Goal: Communication & Community: Answer question/provide support

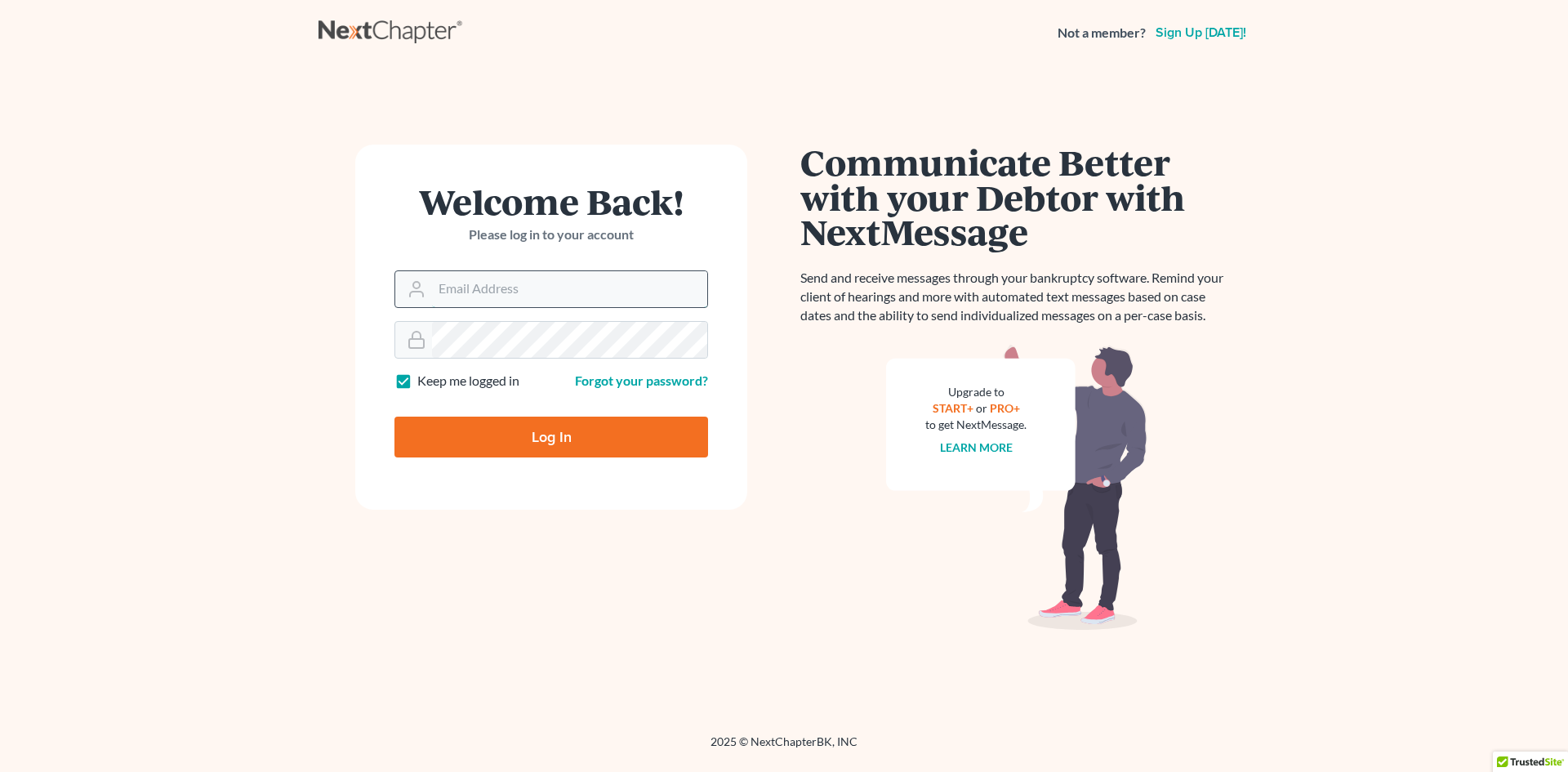
click at [452, 290] on input "Email Address" at bounding box center [569, 289] width 275 height 36
type input "[EMAIL_ADDRESS][DOMAIN_NAME]"
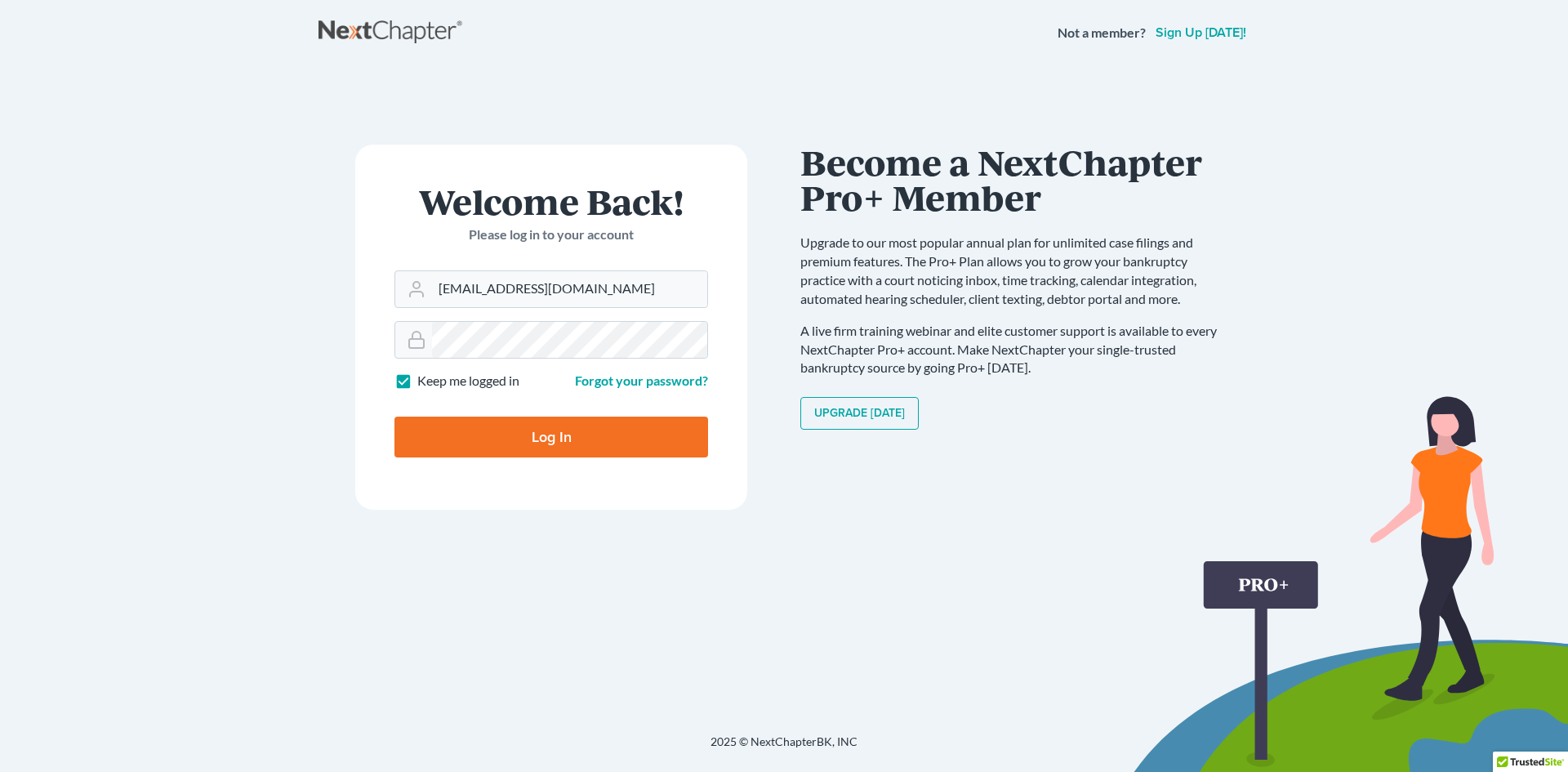
click at [556, 438] on input "Log In" at bounding box center [551, 437] width 313 height 41
type input "Thinking..."
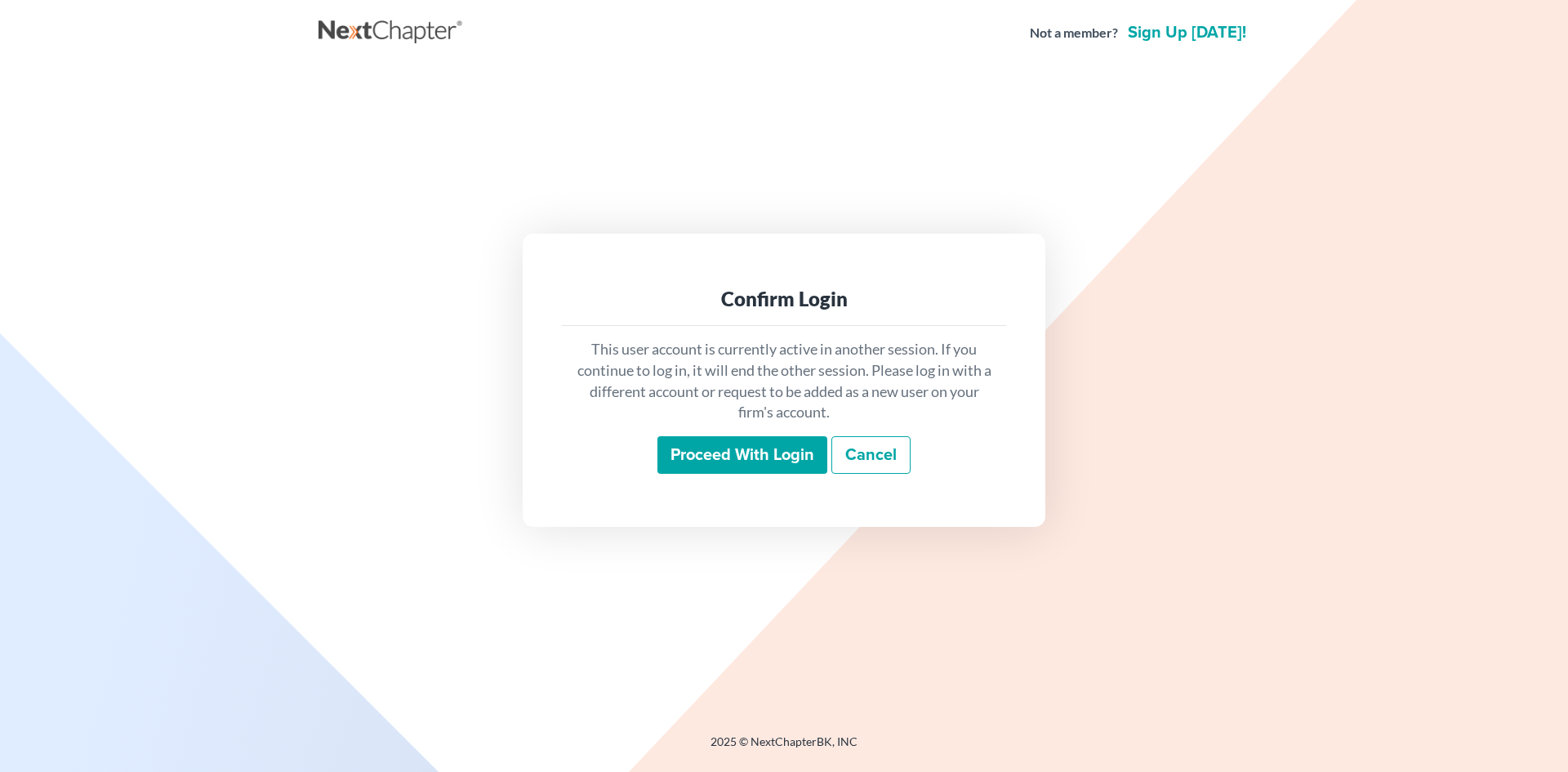
click at [731, 456] on input "Proceed with login" at bounding box center [741, 455] width 169 height 37
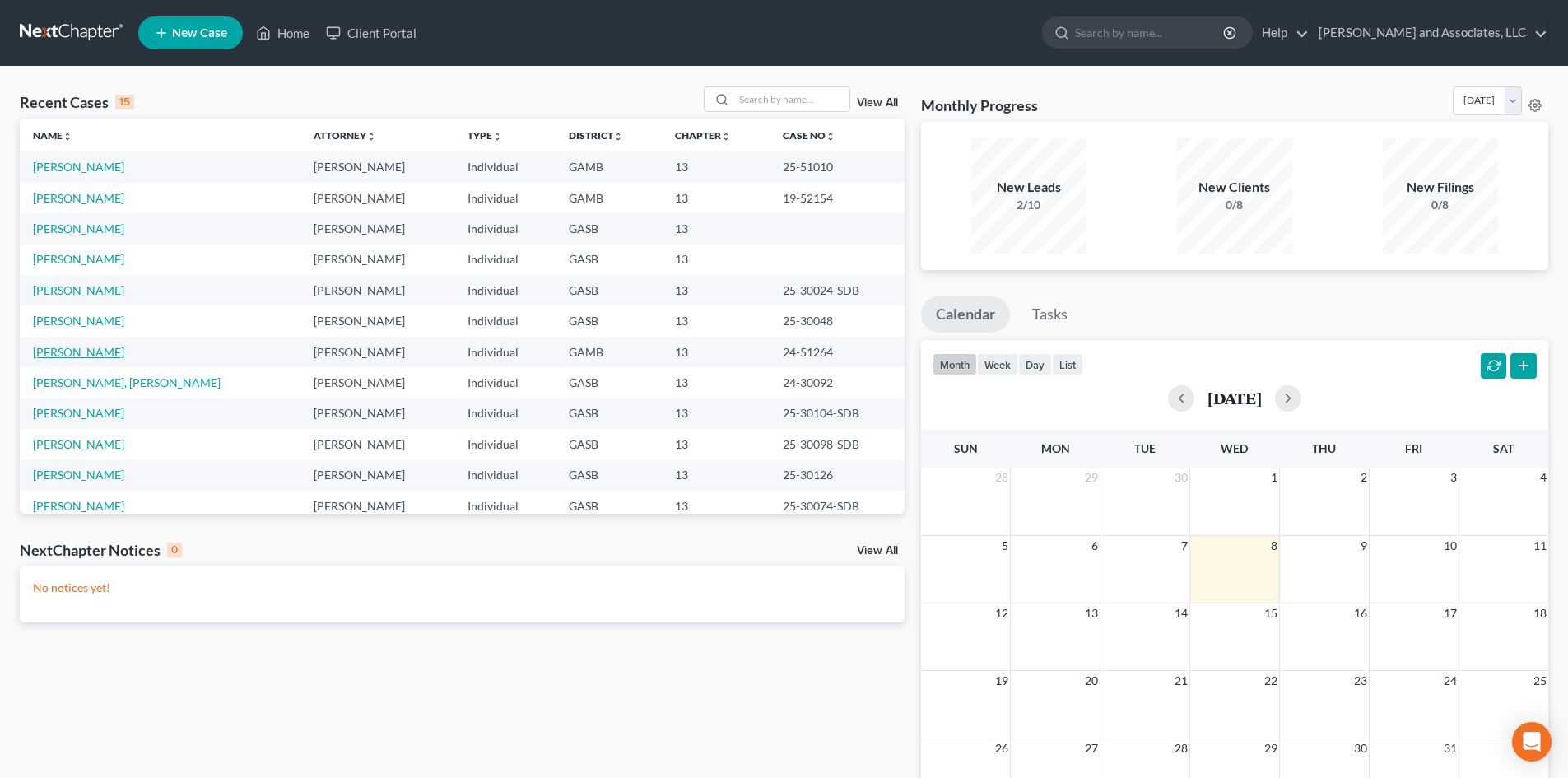
click at [88, 350] on link "[PERSON_NAME]" at bounding box center [78, 351] width 92 height 14
click at [87, 351] on link "[PERSON_NAME]" at bounding box center [78, 351] width 92 height 14
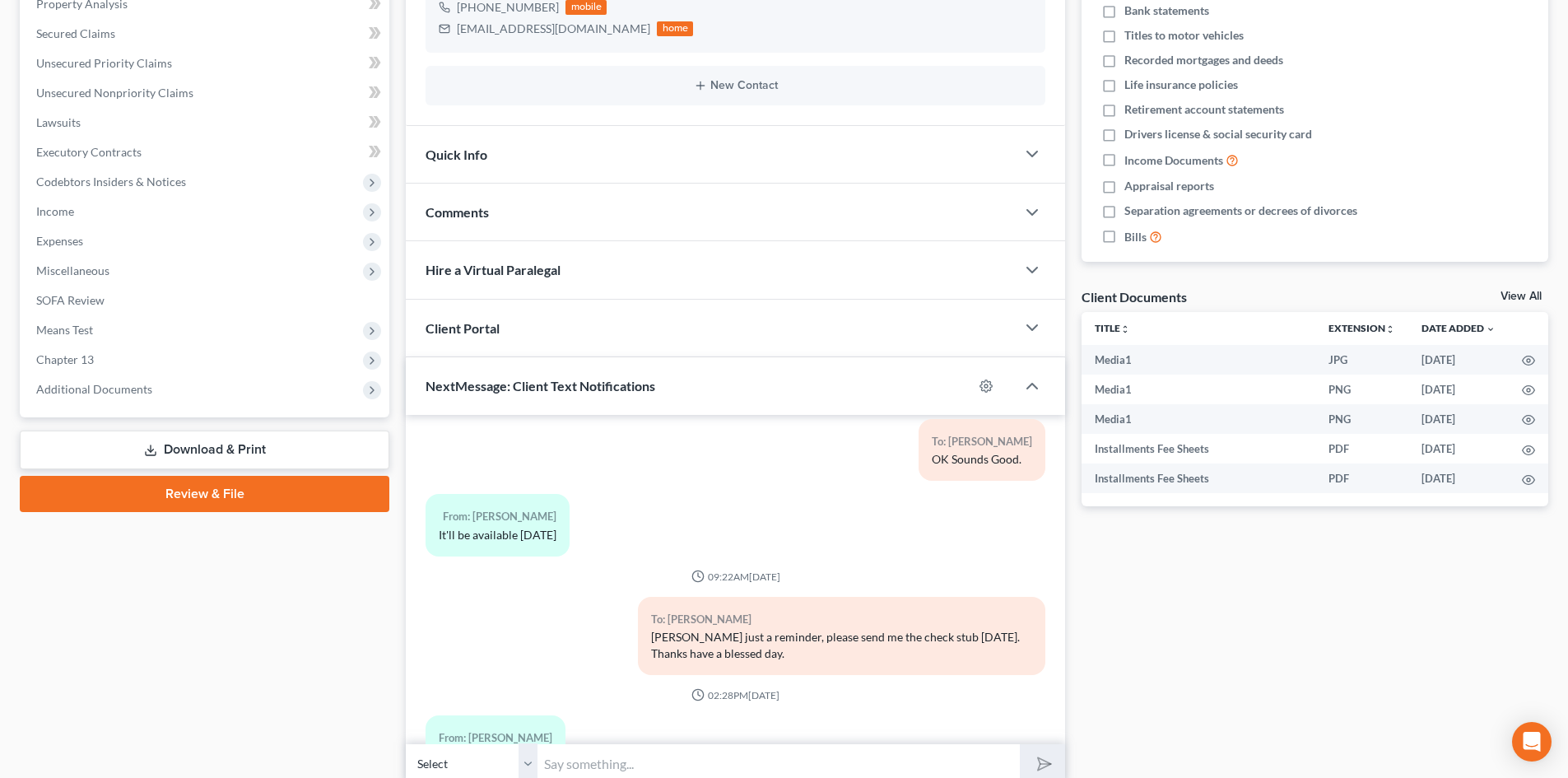
scroll to position [399, 0]
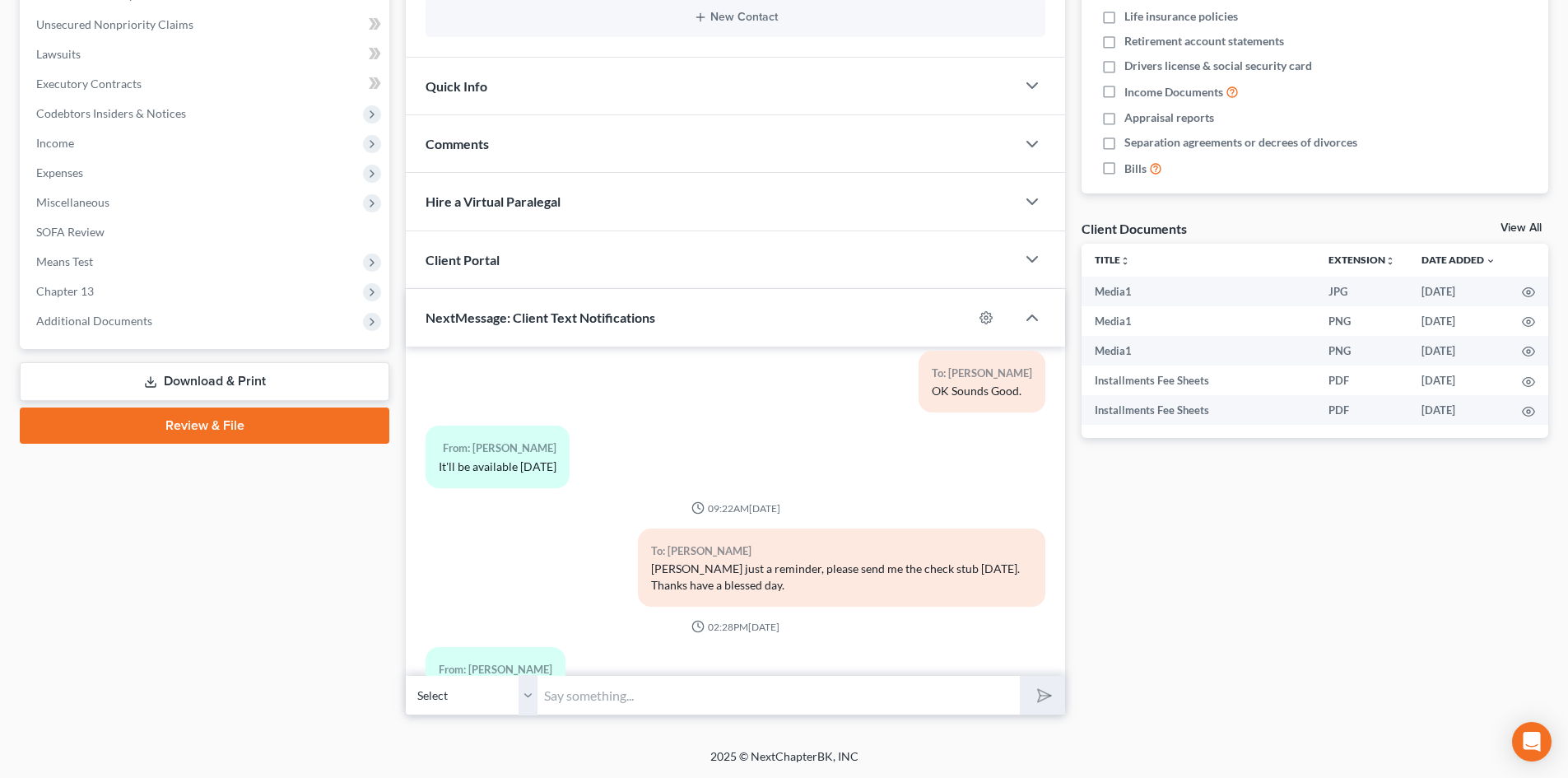
click at [556, 699] on input "text" at bounding box center [779, 695] width 483 height 40
type input "Thanks I got it."
click at [1019, 676] on button "submit" at bounding box center [1042, 695] width 45 height 39
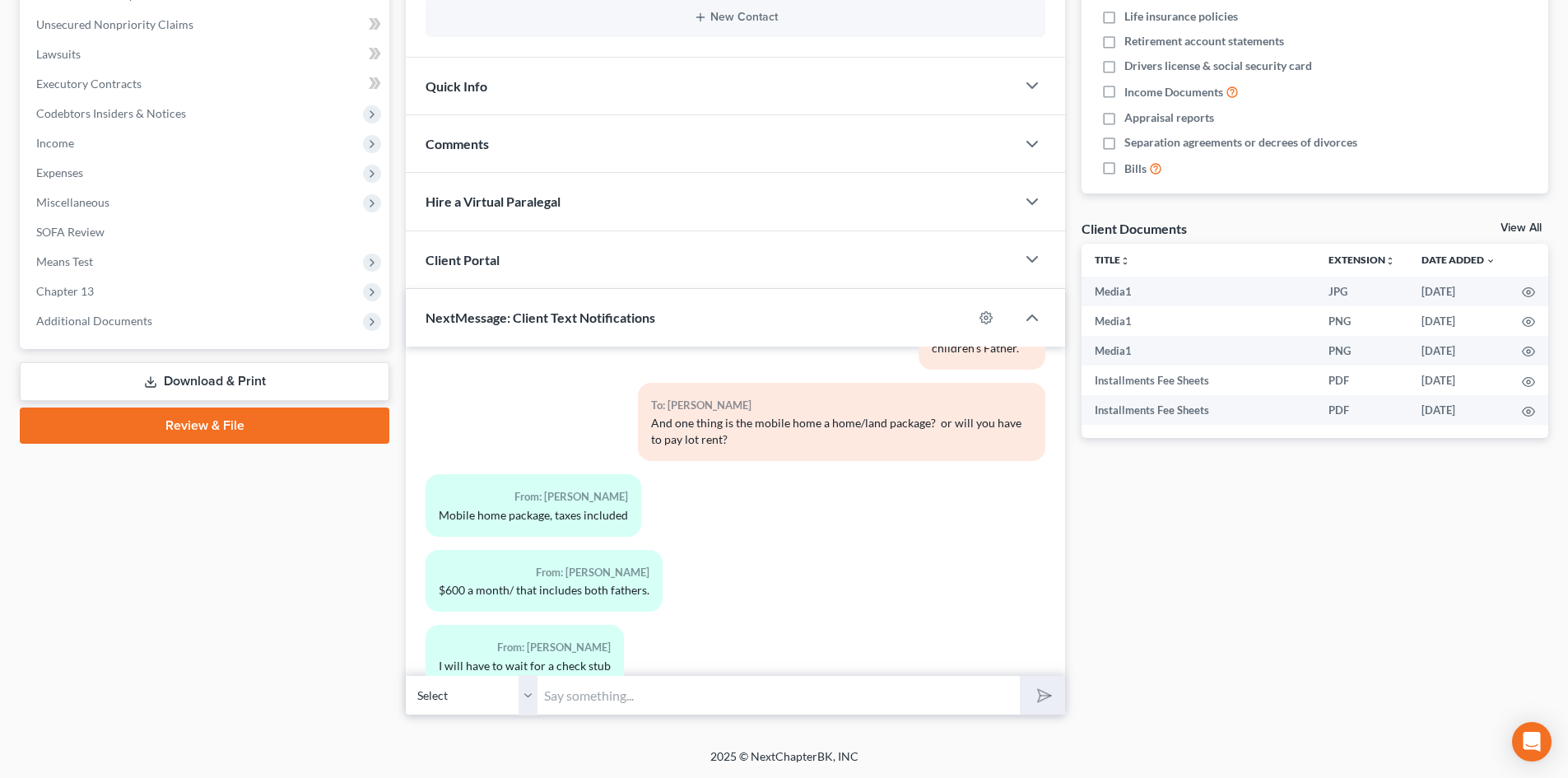
scroll to position [5656, 0]
